Goal: Check status: Check status

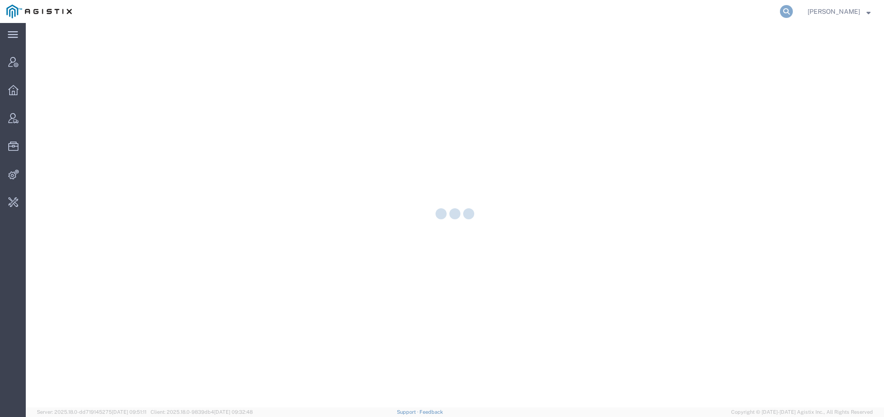
click at [781, 8] on icon at bounding box center [786, 11] width 13 height 13
paste input "56292686"
type input "56292686"
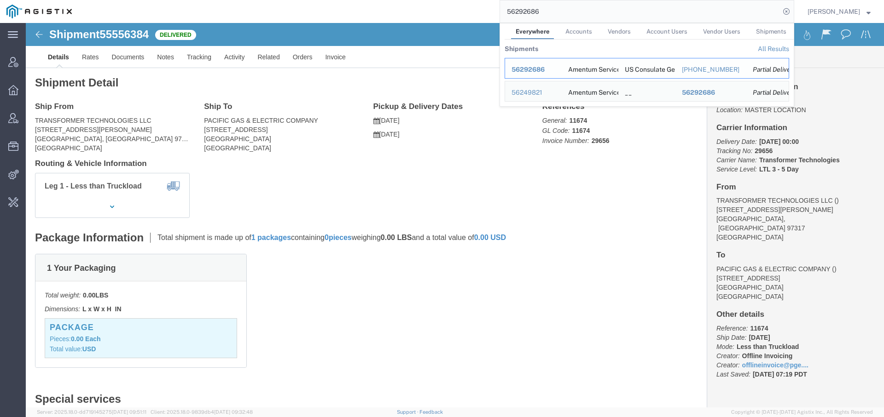
click at [515, 65] on div "56292686" at bounding box center [533, 70] width 44 height 10
